Goal: Check status: Check status

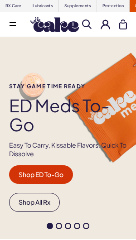
click at [109, 23] on button at bounding box center [105, 24] width 10 height 10
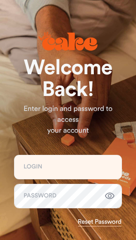
click at [107, 25] on div "Welcome Back! Enter login and password to access your account Login Password Re…" at bounding box center [67, 171] width 121 height 329
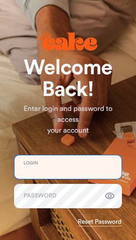
click at [87, 169] on input "email" at bounding box center [67, 167] width 107 height 24
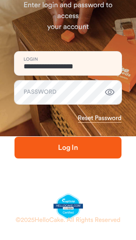
type input "**********"
click at [95, 147] on span "Log In" at bounding box center [68, 147] width 78 height 11
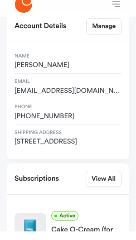
scroll to position [52, 0]
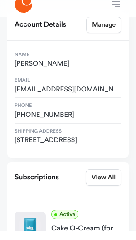
click at [105, 178] on link "View All" at bounding box center [104, 186] width 36 height 16
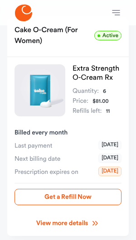
scroll to position [70, 0]
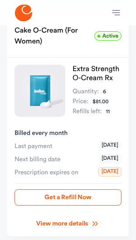
click at [95, 192] on button "Get a Refill Now" at bounding box center [67, 197] width 107 height 16
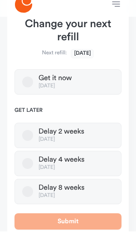
scroll to position [196, 0]
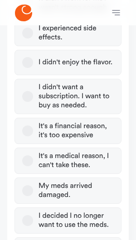
click at [20, 91] on label "I didn't want a subscription. I want to buy as needed." at bounding box center [67, 96] width 107 height 35
click at [22, 91] on button "I didn't want a subscription. I want to buy as needed." at bounding box center [27, 96] width 11 height 11
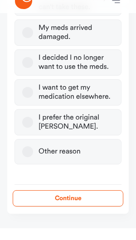
scroll to position [446, 0]
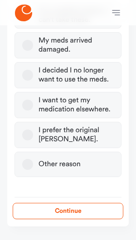
click at [81, 212] on button "Continue" at bounding box center [68, 211] width 110 height 16
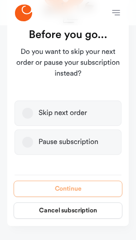
scroll to position [147, 0]
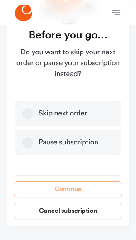
click at [88, 113] on label "Skip next order" at bounding box center [67, 113] width 107 height 25
click at [33, 113] on button "Skip next order" at bounding box center [27, 113] width 11 height 11
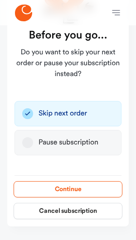
click at [99, 182] on button "Continue" at bounding box center [68, 189] width 109 height 16
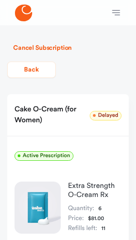
click at [15, 68] on button "Back" at bounding box center [31, 70] width 48 height 16
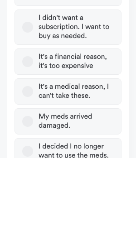
scroll to position [288, 0]
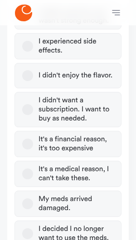
click at [19, 108] on label "I didn't want a subscription. I want to buy as needed." at bounding box center [67, 109] width 107 height 35
click at [22, 108] on button "I didn't want a subscription. I want to buy as needed." at bounding box center [27, 109] width 11 height 11
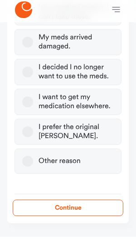
click at [90, 211] on button "Continue" at bounding box center [68, 211] width 110 height 16
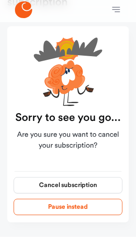
scroll to position [60, 0]
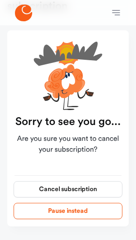
click at [94, 183] on button "Cancel subscription" at bounding box center [68, 189] width 109 height 16
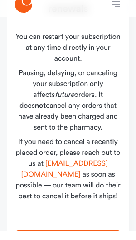
scroll to position [141, 0]
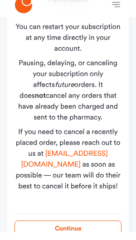
click at [94, 232] on button "Continue" at bounding box center [67, 236] width 107 height 16
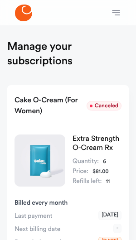
click at [113, 13] on icon "button" at bounding box center [116, 12] width 8 height 5
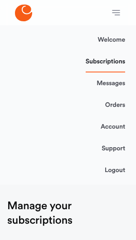
click at [117, 105] on link "Orders" at bounding box center [115, 105] width 20 height 22
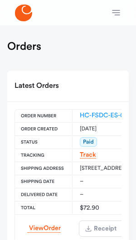
click at [28, 224] on link "View Order" at bounding box center [43, 228] width 33 height 9
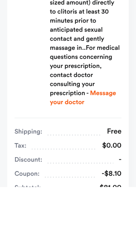
scroll to position [315, 0]
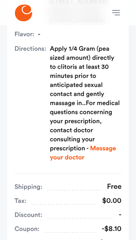
click at [62, 160] on strong "Message your doctor" at bounding box center [83, 152] width 66 height 15
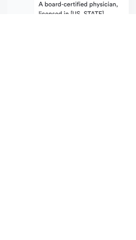
scroll to position [11, 0]
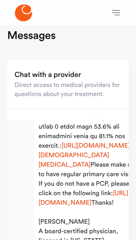
click at [119, 7] on button "button" at bounding box center [116, 13] width 18 height 18
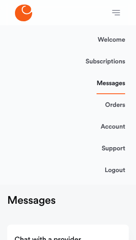
scroll to position [0, 0]
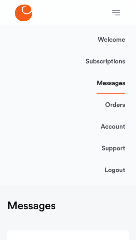
click at [109, 102] on link "Orders" at bounding box center [115, 105] width 20 height 22
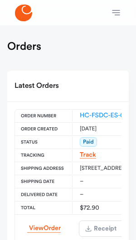
click at [111, 113] on link "HC-FSDC-ES-00162937" at bounding box center [113, 115] width 67 height 6
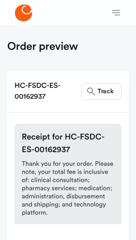
click at [120, 13] on icon "button" at bounding box center [115, 12] width 11 height 11
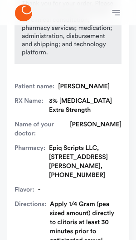
scroll to position [149, 0]
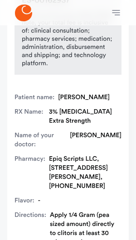
click at [26, 15] on icon at bounding box center [23, 13] width 17 height 17
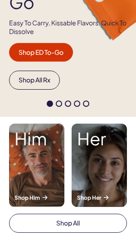
scroll to position [123, 0]
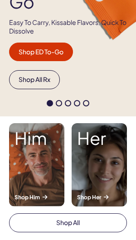
click at [99, 177] on div "Her Shop Her" at bounding box center [98, 164] width 55 height 83
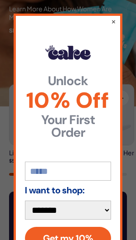
scroll to position [511, 0]
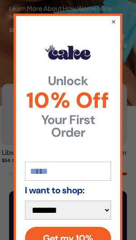
click at [112, 26] on button "×" at bounding box center [113, 21] width 5 height 9
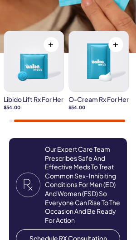
scroll to position [570, 0]
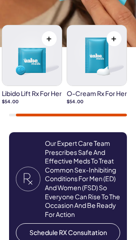
click at [94, 73] on img at bounding box center [96, 55] width 59 height 60
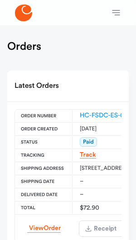
click at [116, 14] on icon "button" at bounding box center [115, 12] width 11 height 11
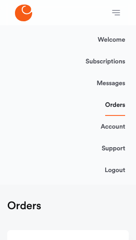
click at [116, 125] on link "Account" at bounding box center [112, 127] width 24 height 22
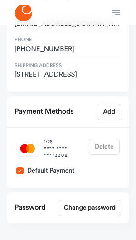
scroll to position [137, 0]
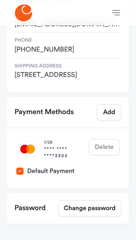
click at [17, 176] on div "1 / 28 **** **** **** 3302 Delete Default Payment" at bounding box center [68, 156] width 110 height 46
click at [104, 144] on div "1 / 28 **** **** **** 3302 Delete" at bounding box center [68, 147] width 110 height 29
click at [107, 146] on div "1 / 28 **** **** **** 3302 Delete" at bounding box center [68, 147] width 110 height 29
click at [77, 151] on div "**** **** **** 3302" at bounding box center [66, 153] width 45 height 14
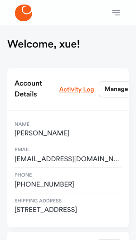
scroll to position [0, 0]
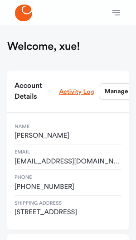
click at [27, 13] on icon at bounding box center [23, 13] width 17 height 17
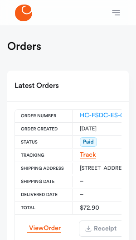
click at [99, 112] on link "HC-FSDC-ES-00162937" at bounding box center [113, 115] width 67 height 6
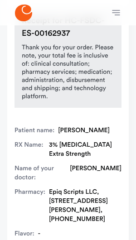
scroll to position [123, 0]
